Goal: Task Accomplishment & Management: Manage account settings

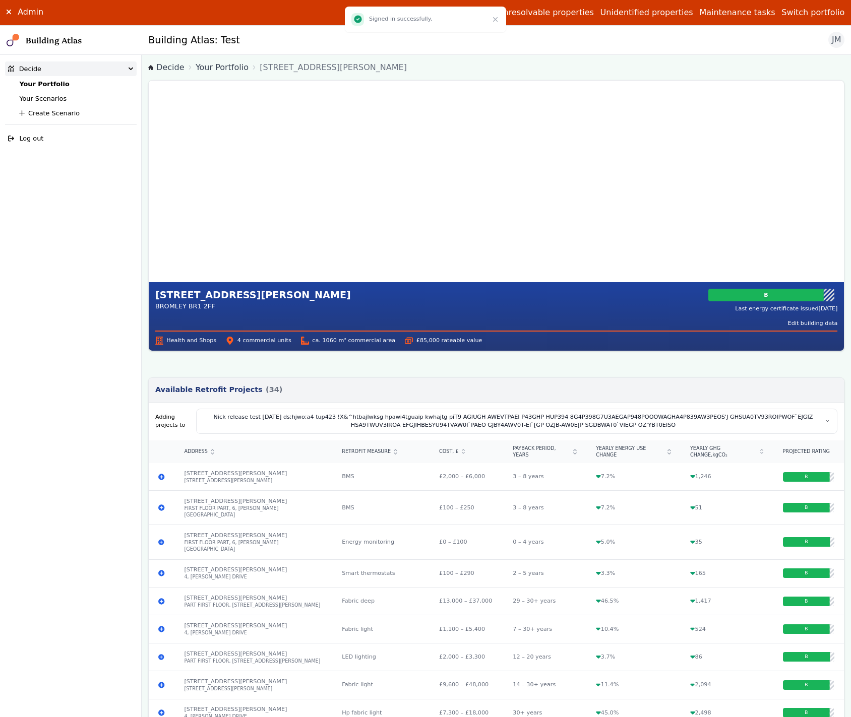
click at [0, 0] on summary "PART FIRST FLOOR, 6" at bounding box center [0, 0] width 0 height 0
click at [809, 305] on button "Edit building data" at bounding box center [813, 324] width 50 height 8
click at [0, 0] on summary "FIRST FLOOR PART, 6" at bounding box center [0, 0] width 0 height 0
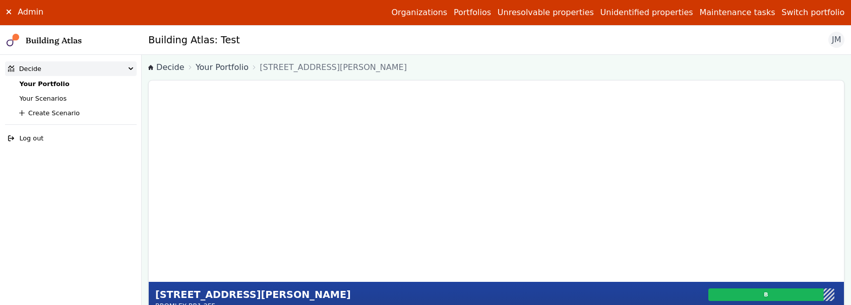
click at [0, 0] on summary "4" at bounding box center [0, 0] width 0 height 0
click at [0, 0] on h3 "Editing building data" at bounding box center [0, 0] width 0 height 0
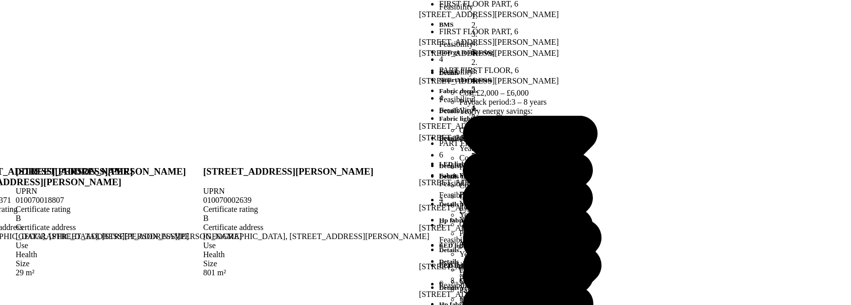
click at [0, 0] on summary "4" at bounding box center [0, 0] width 0 height 0
click at [0, 0] on summary "FIRST FLOOR PART, 6" at bounding box center [0, 0] width 0 height 0
click at [0, 0] on summary "4" at bounding box center [0, 0] width 0 height 0
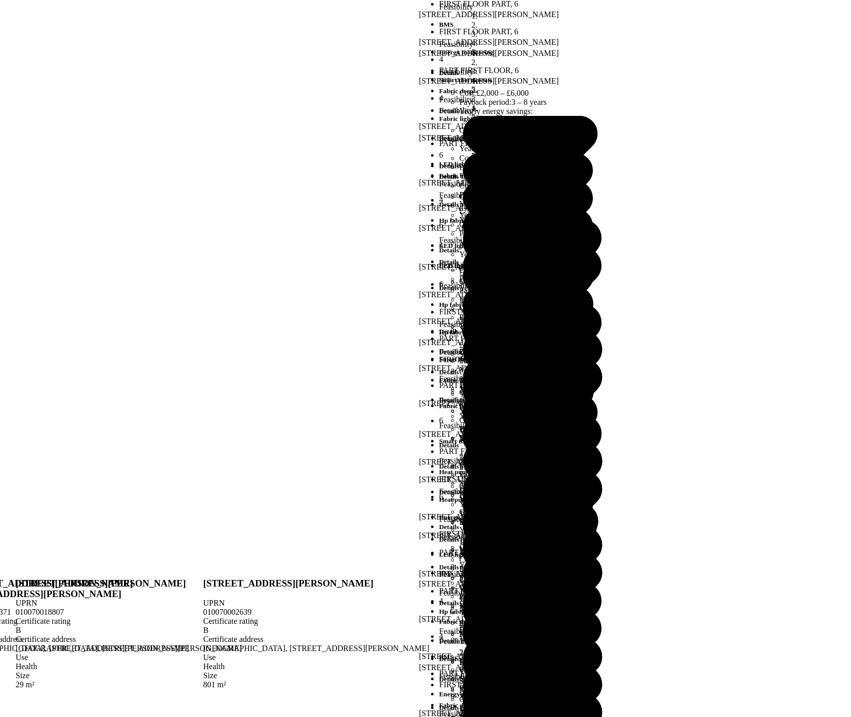
click at [0, 0] on summary "4" at bounding box center [0, 0] width 0 height 0
click at [0, 0] on summary "6" at bounding box center [0, 0] width 0 height 0
click at [0, 0] on summary "4" at bounding box center [0, 0] width 0 height 0
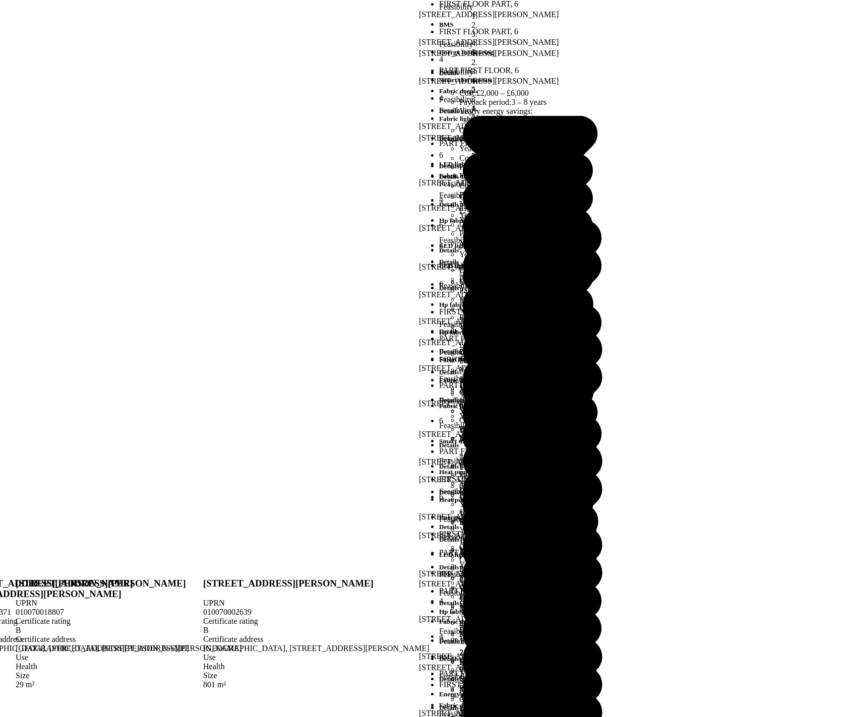
click at [0, 0] on summary "FIRST FLOOR PART, 6" at bounding box center [0, 0] width 0 height 0
click at [0, 0] on summary "PART FIRST FLOOR, 6" at bounding box center [0, 0] width 0 height 0
click at [0, 0] on button "Cancel" at bounding box center [0, 0] width 0 height 0
